Goal: Task Accomplishment & Management: Manage account settings

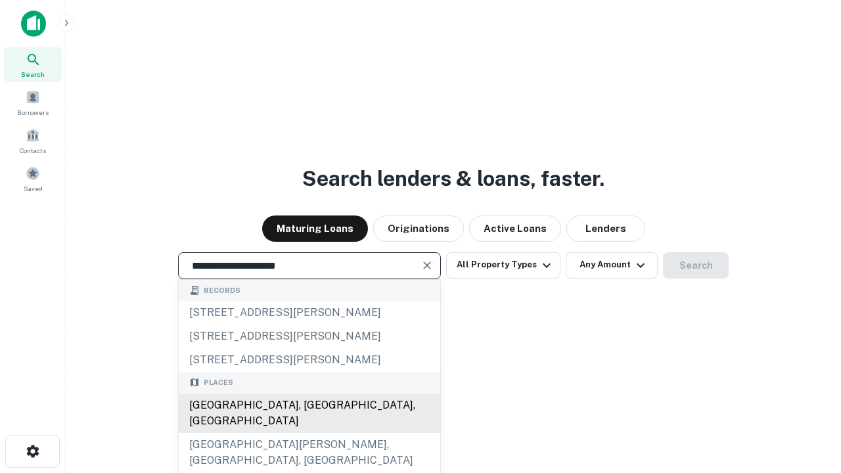
click at [309, 433] on div "[GEOGRAPHIC_DATA], [GEOGRAPHIC_DATA], [GEOGRAPHIC_DATA]" at bounding box center [309, 412] width 261 height 39
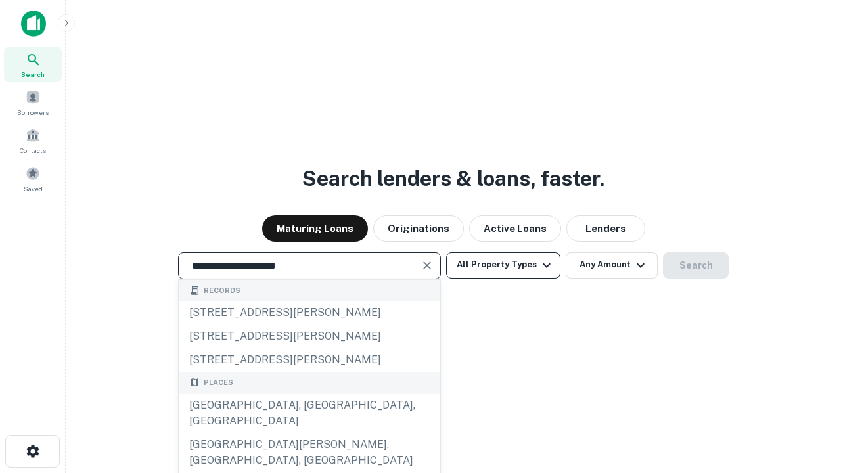
click at [503, 265] on button "All Property Types" at bounding box center [503, 265] width 114 height 26
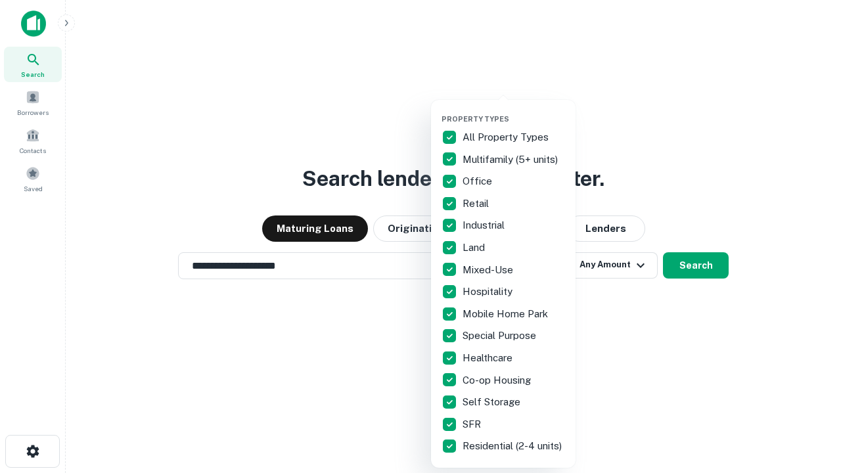
type input "**********"
click at [514, 110] on button "button" at bounding box center [513, 110] width 145 height 1
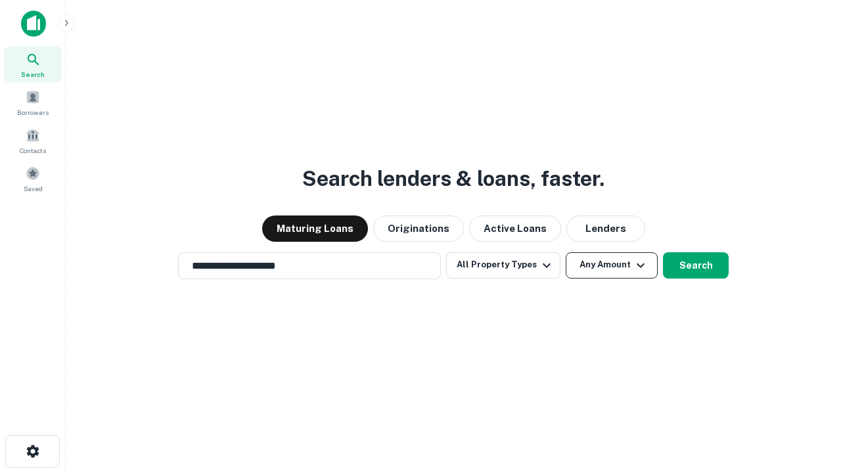
click at [566, 252] on button "Any Amount" at bounding box center [612, 265] width 92 height 26
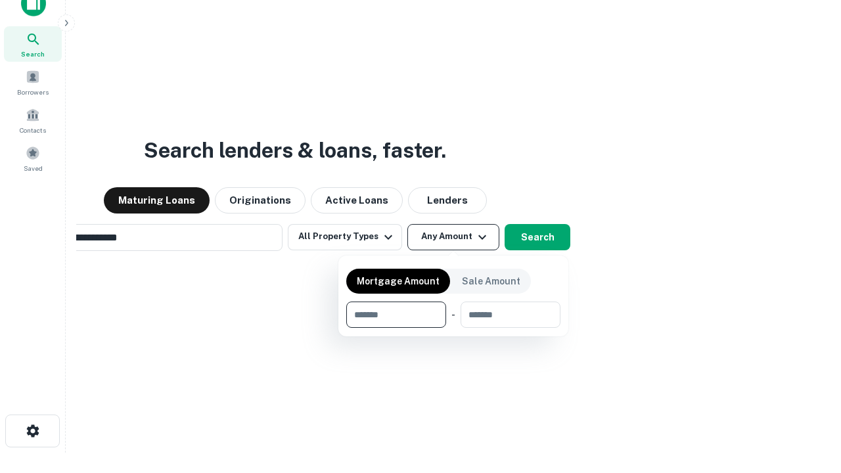
type input "*******"
click at [453, 328] on button "button" at bounding box center [453, 328] width 214 height 1
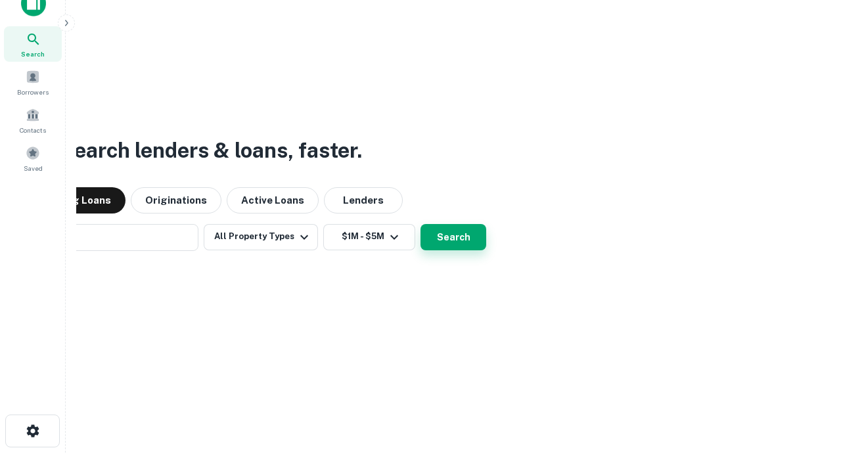
click at [420, 224] on button "Search" at bounding box center [453, 237] width 66 height 26
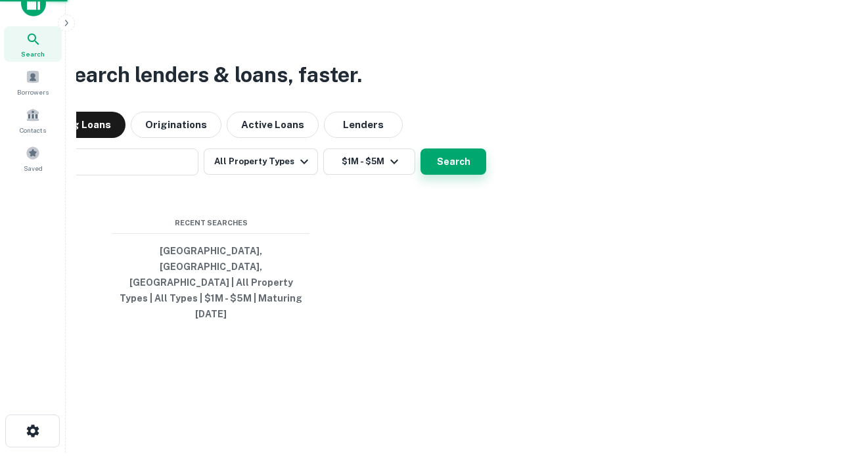
scroll to position [21, 0]
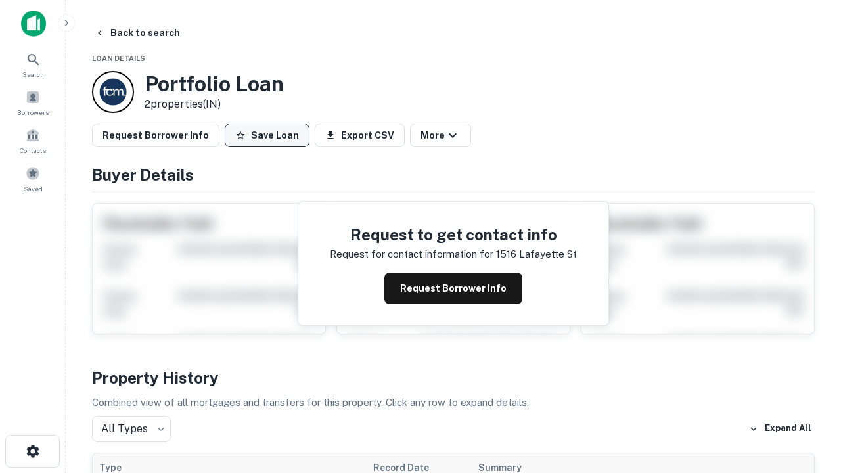
click at [267, 135] on button "Save Loan" at bounding box center [267, 135] width 85 height 24
click at [270, 135] on button "Loan Saved" at bounding box center [270, 135] width 91 height 24
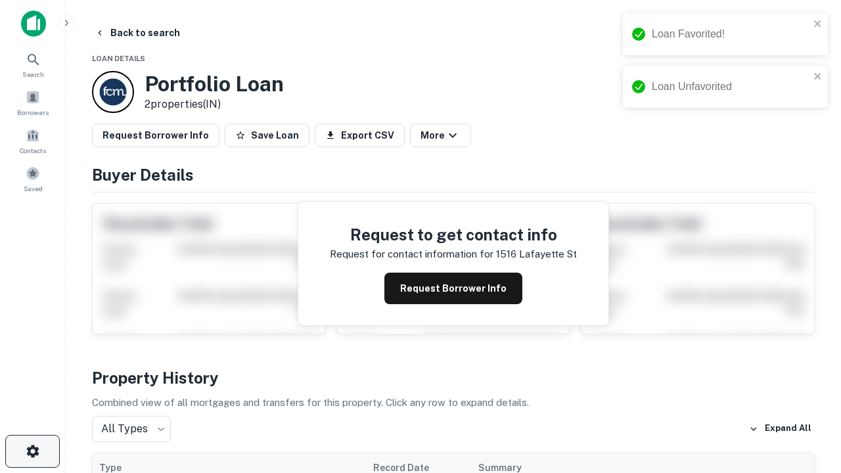
click at [32, 451] on icon "button" at bounding box center [33, 451] width 16 height 16
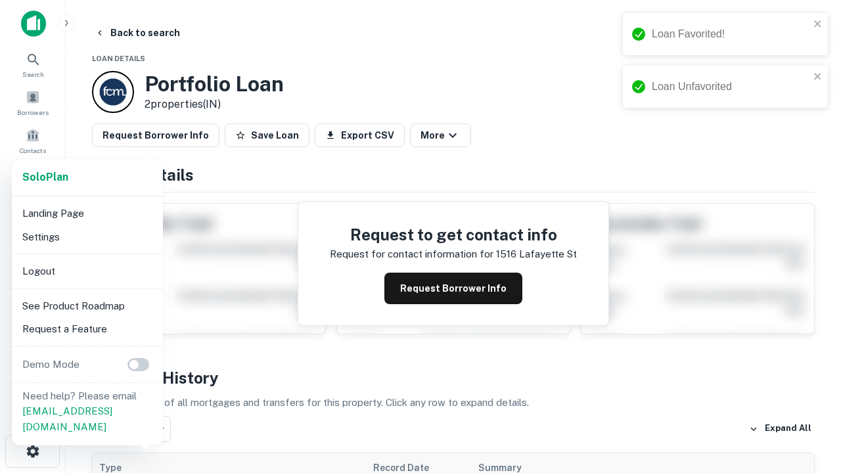
click at [87, 271] on li "Logout" at bounding box center [87, 271] width 141 height 24
